Goal: Task Accomplishment & Management: Manage account settings

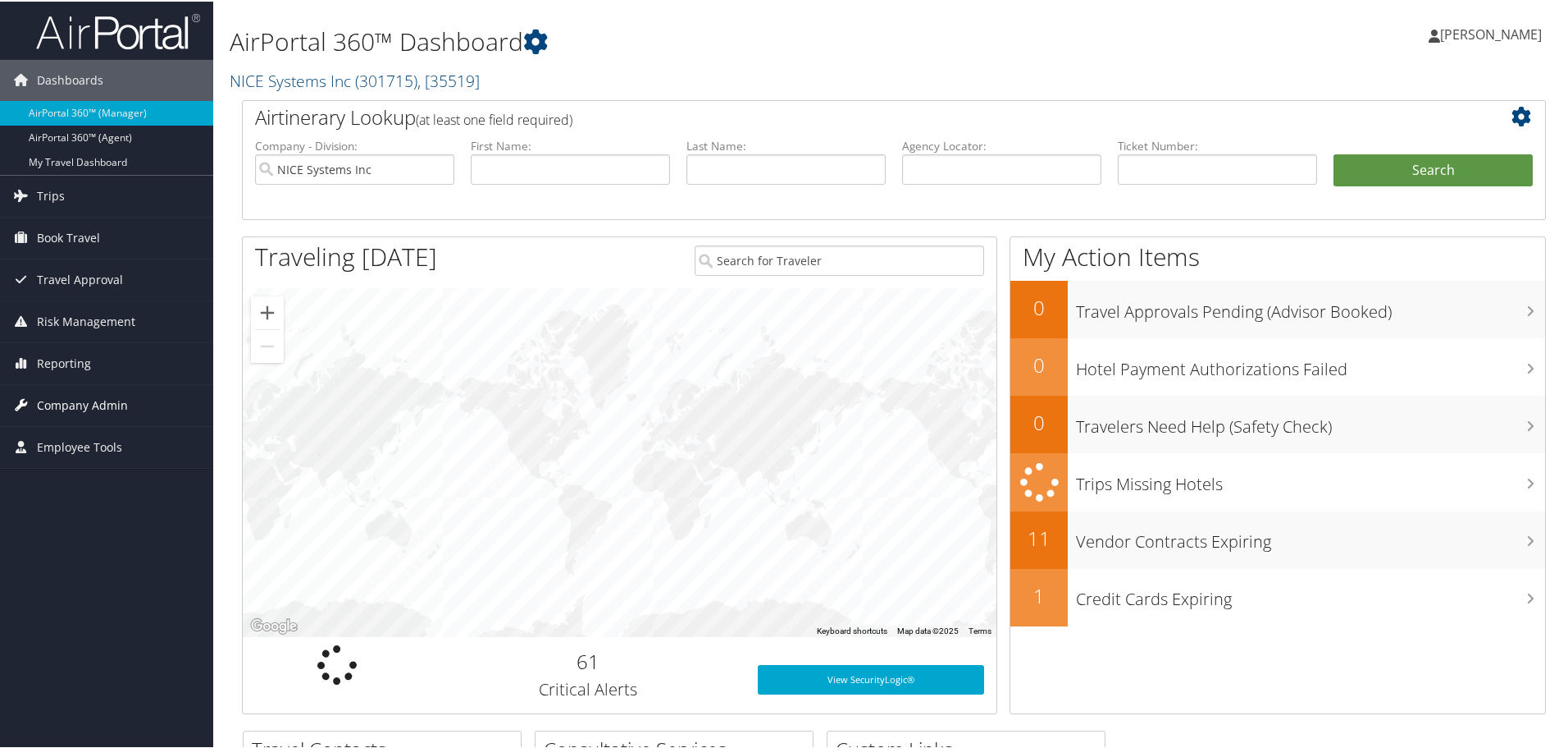
click at [100, 411] on span "Company Admin" at bounding box center [82, 403] width 91 height 41
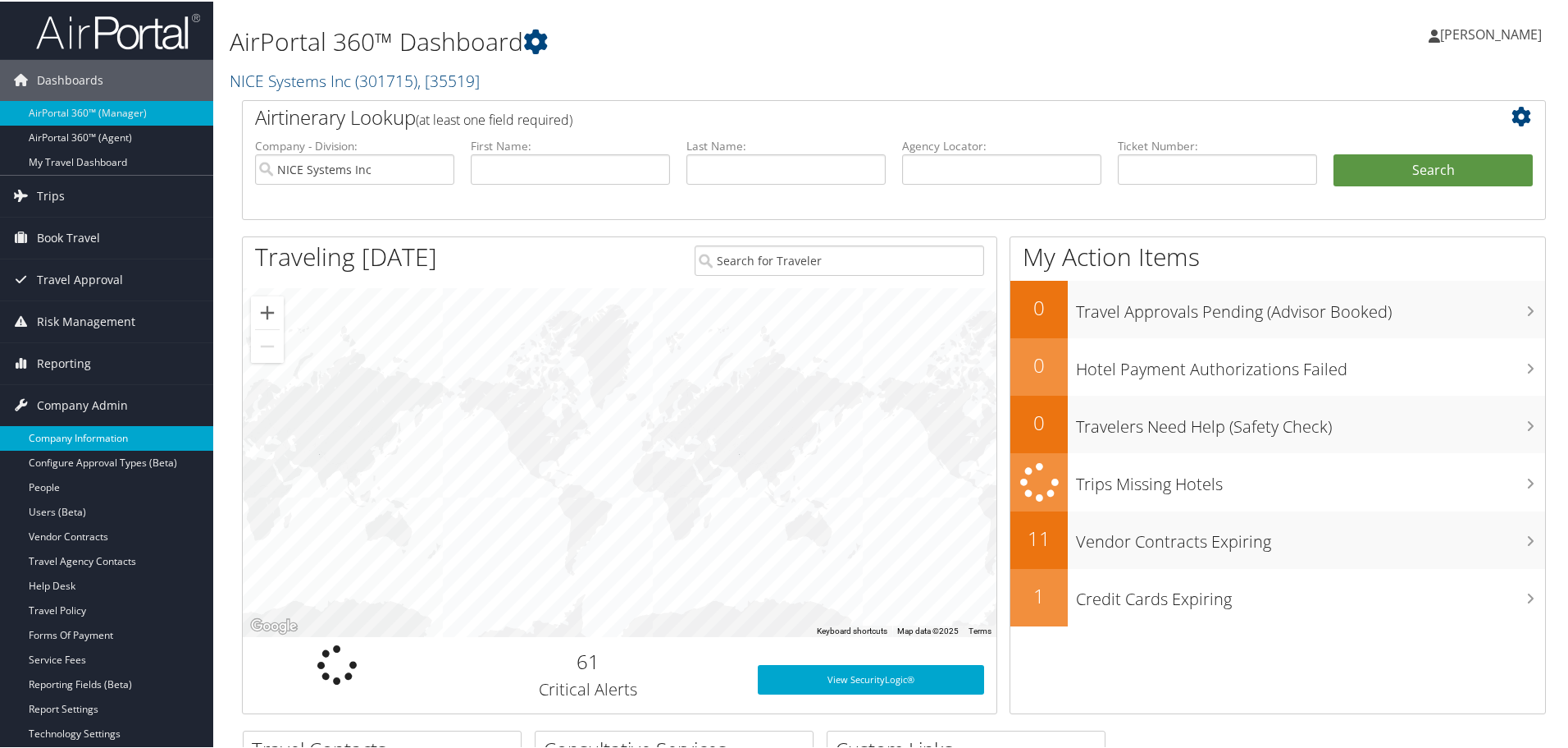
click at [92, 432] on link "Company Information" at bounding box center [106, 437] width 213 height 25
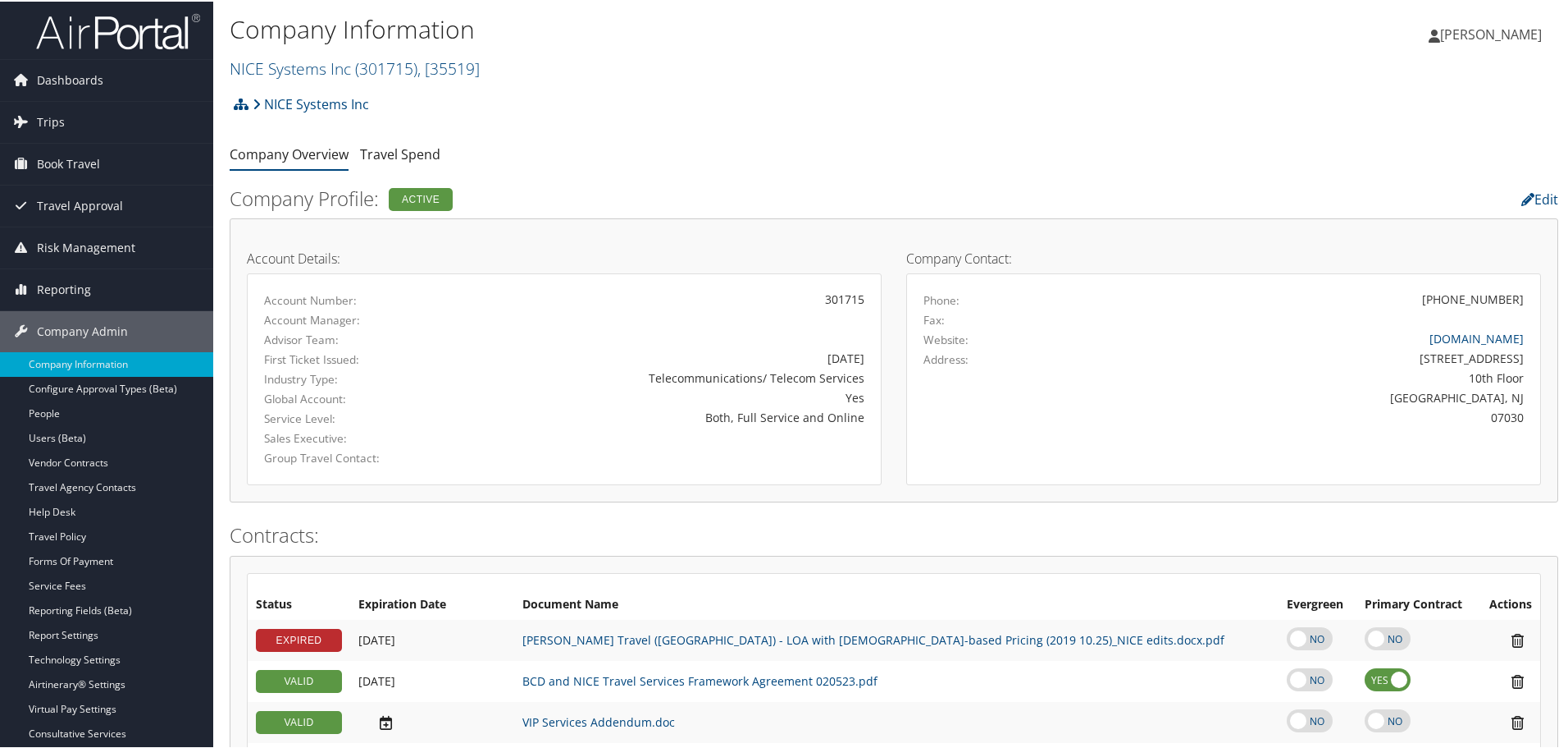
click at [418, 53] on h2 "NICE Systems Inc ( 301715 ) , [ 35519 ]" at bounding box center [672, 65] width 886 height 27
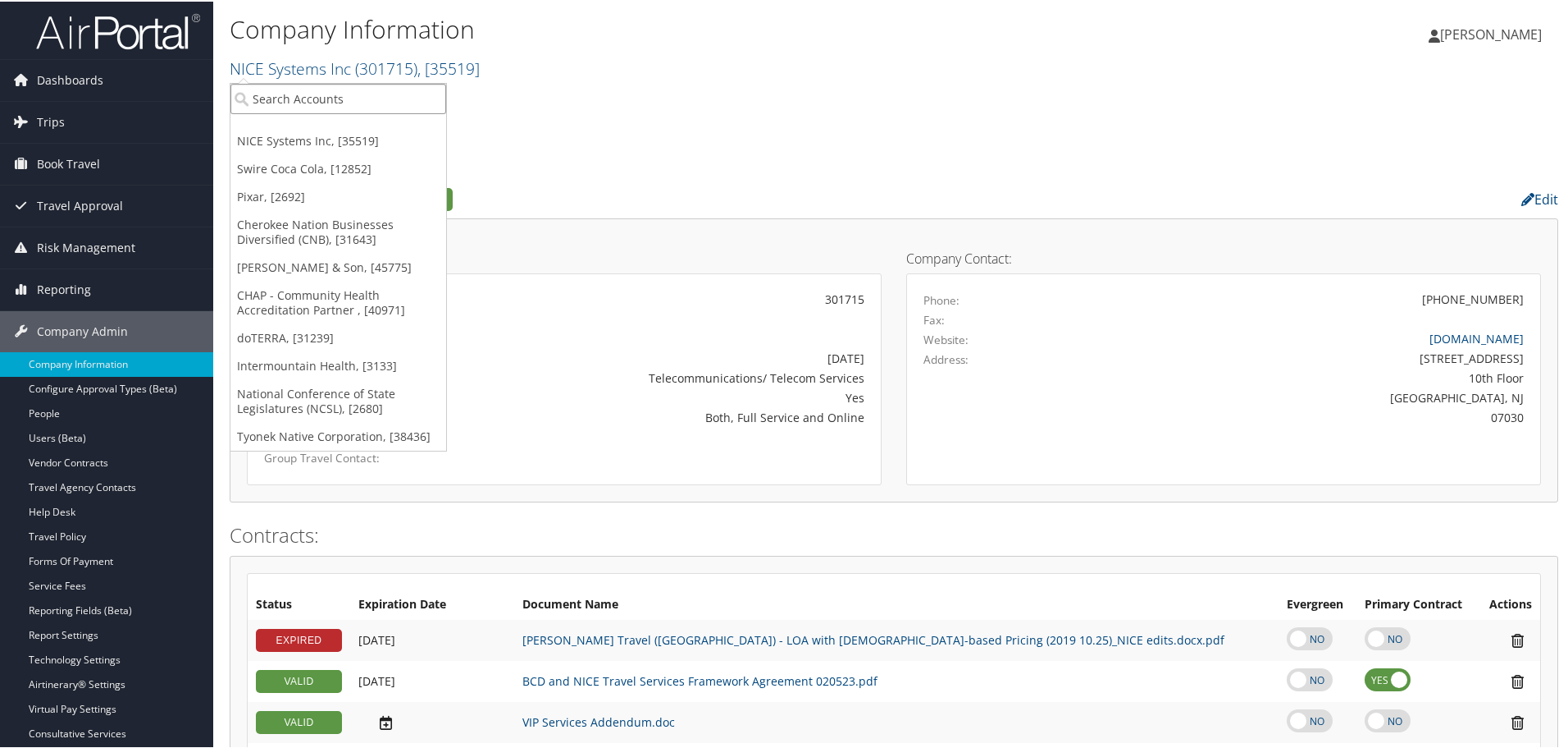
click at [406, 95] on input "search" at bounding box center [338, 98] width 216 height 30
type input "stark"
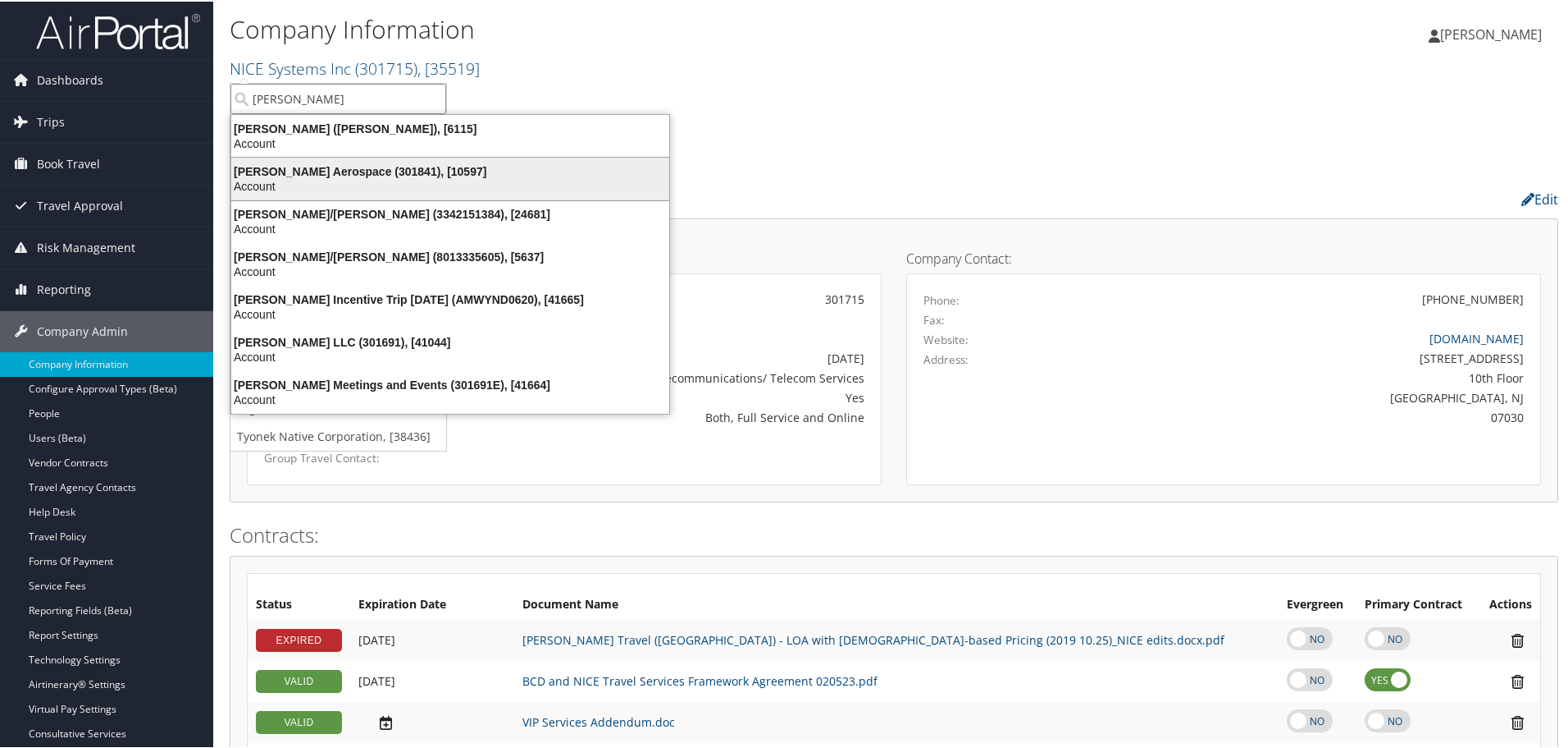
click at [397, 167] on div "Stark Aerospace (301841), [10597]" at bounding box center [450, 170] width 458 height 15
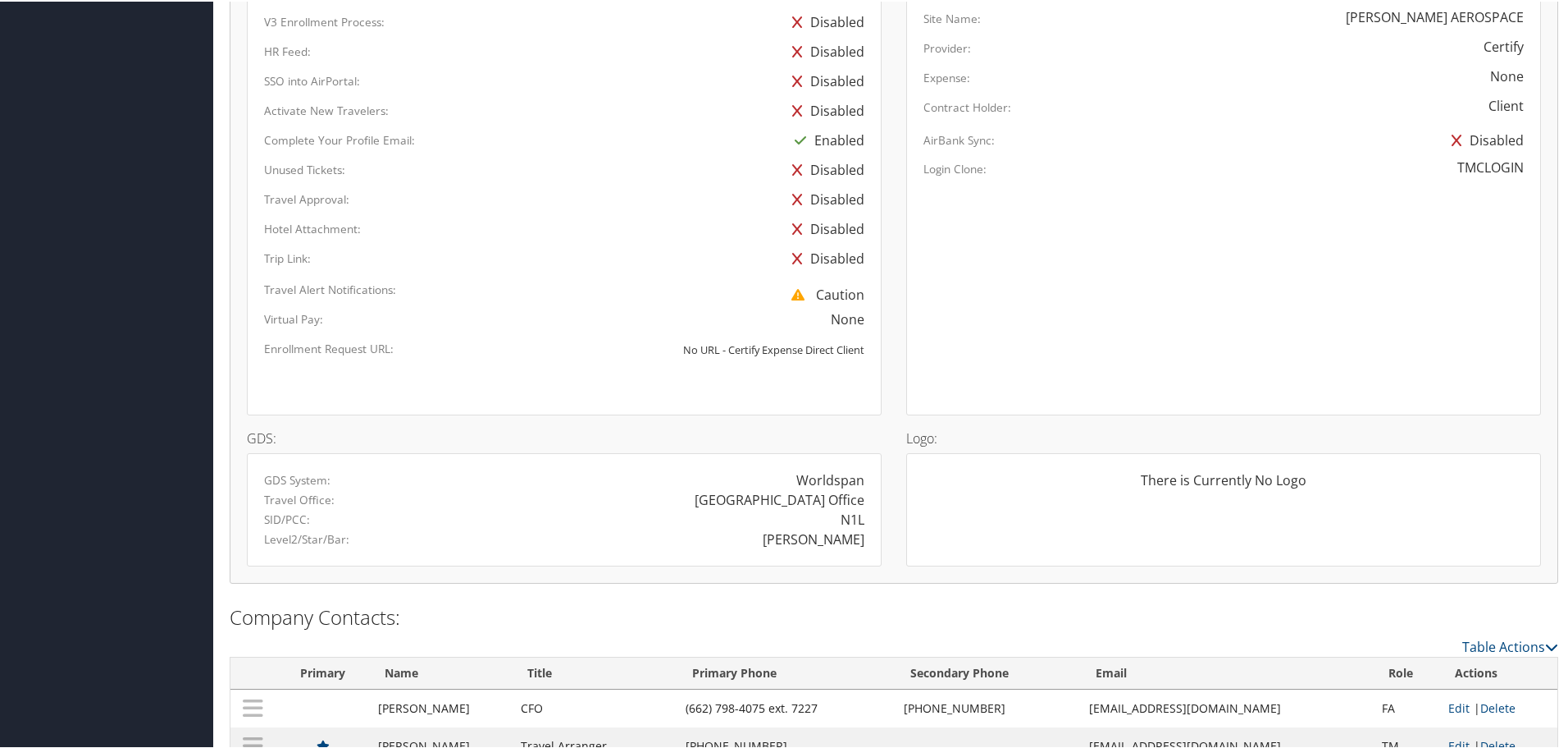
scroll to position [778, 0]
